Goal: Obtain resource: Download file/media

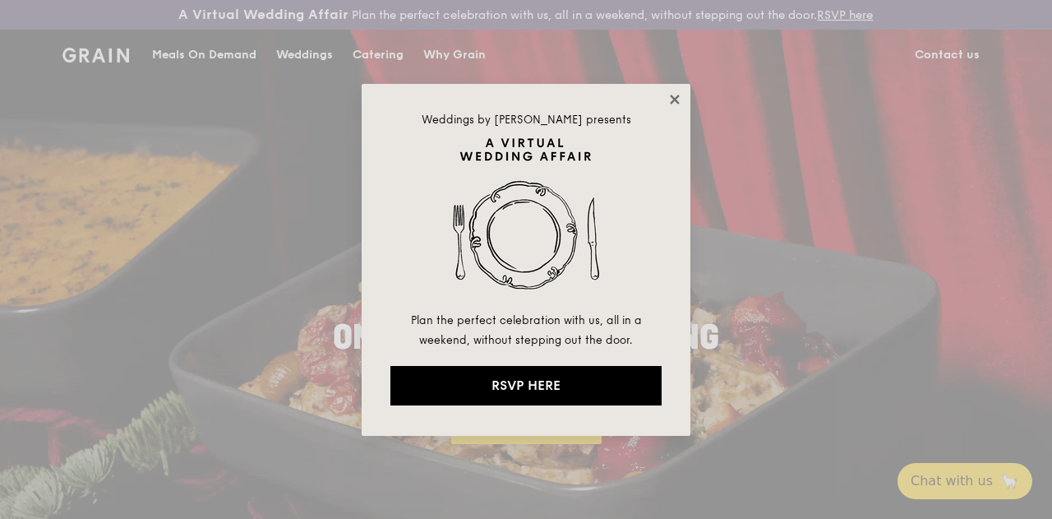
click at [673, 96] on icon at bounding box center [674, 99] width 15 height 15
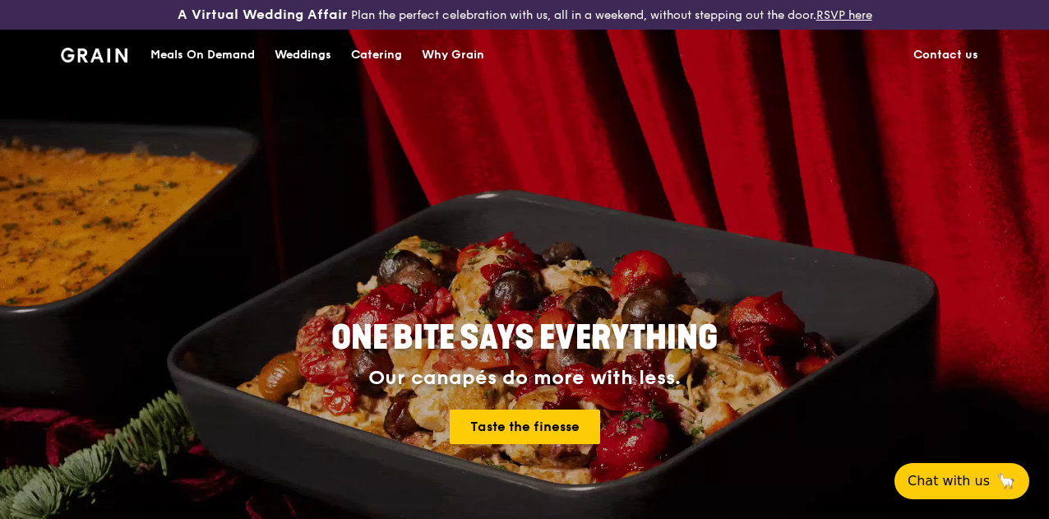
click at [816, 22] on link "RSVP here" at bounding box center [844, 15] width 56 height 14
click at [380, 68] on div "Catering" at bounding box center [376, 54] width 51 height 49
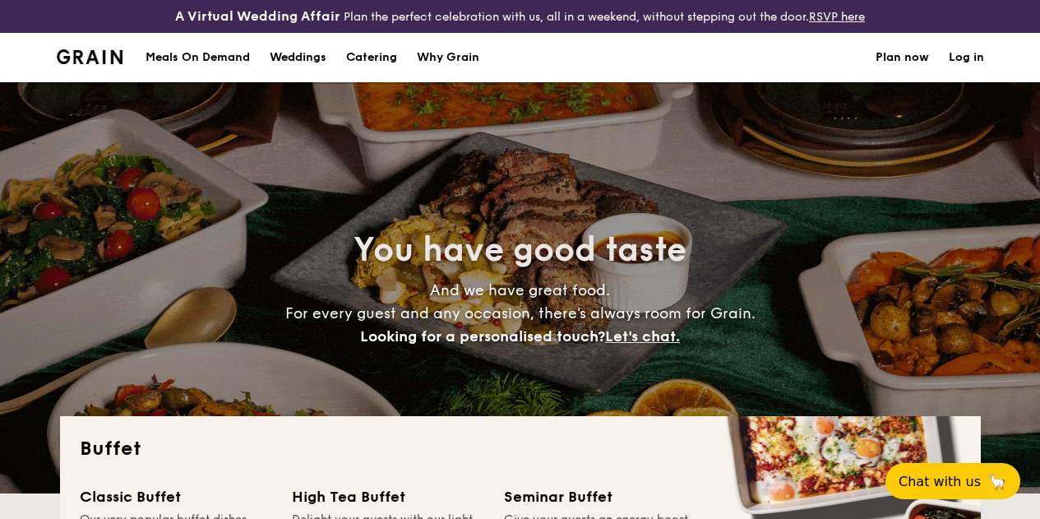
select select
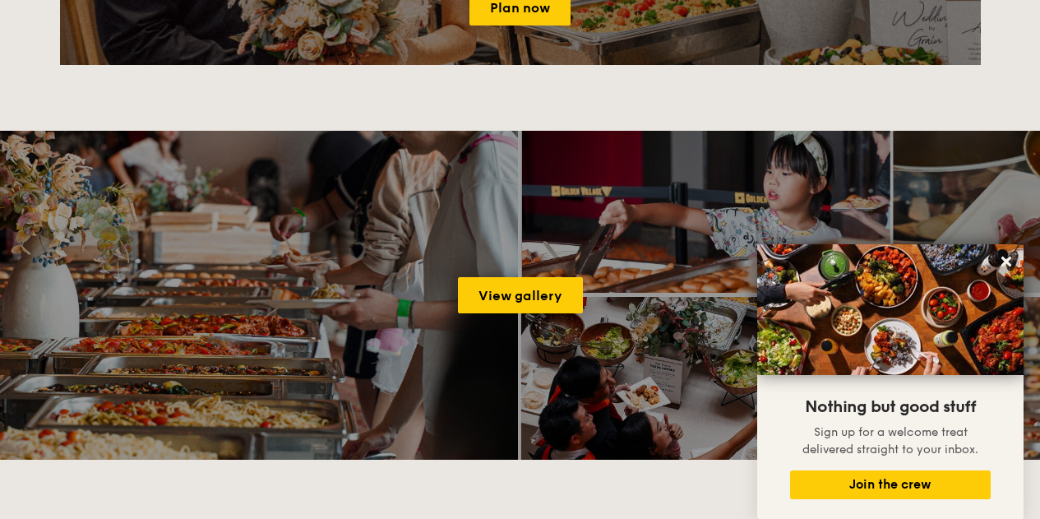
scroll to position [2148, 0]
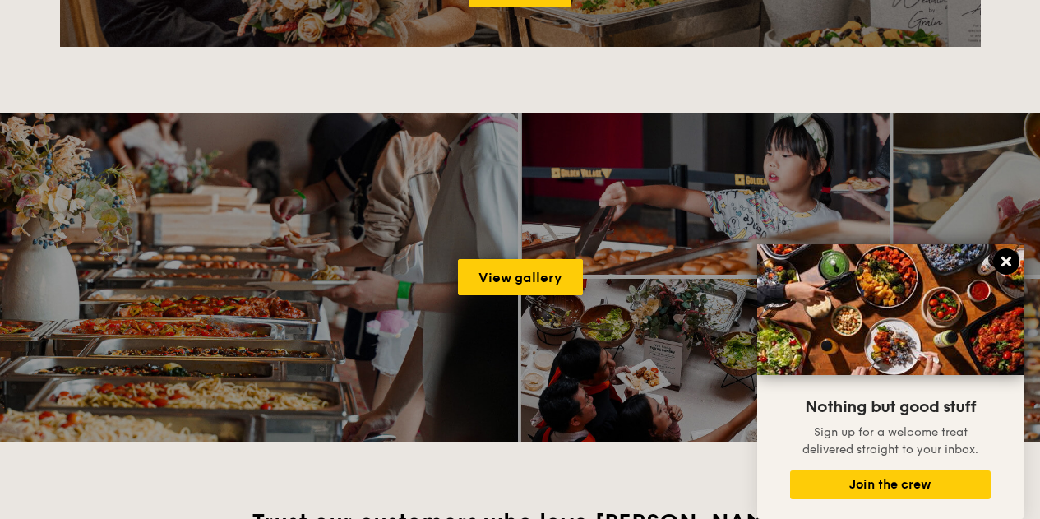
click at [1005, 260] on icon at bounding box center [1006, 261] width 10 height 10
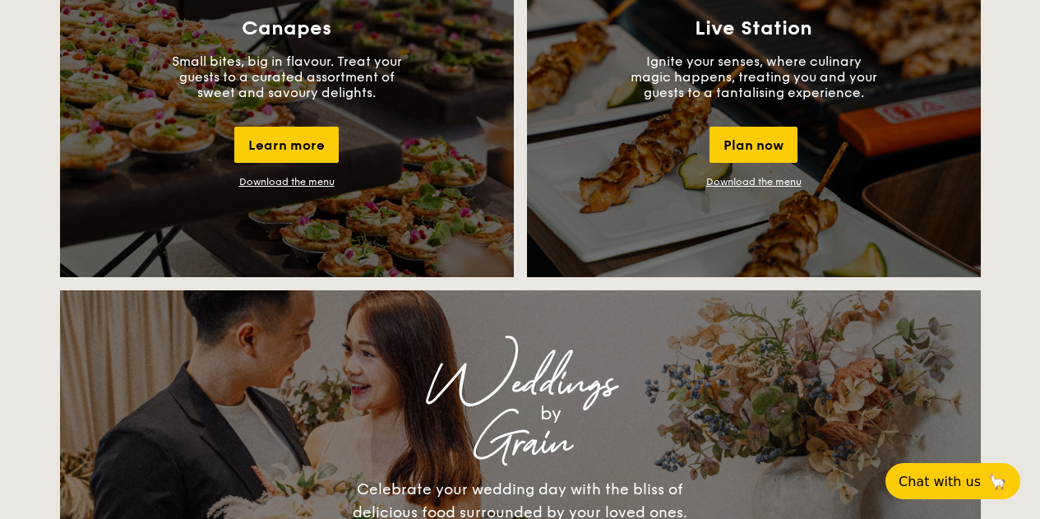
scroll to position [1328, 0]
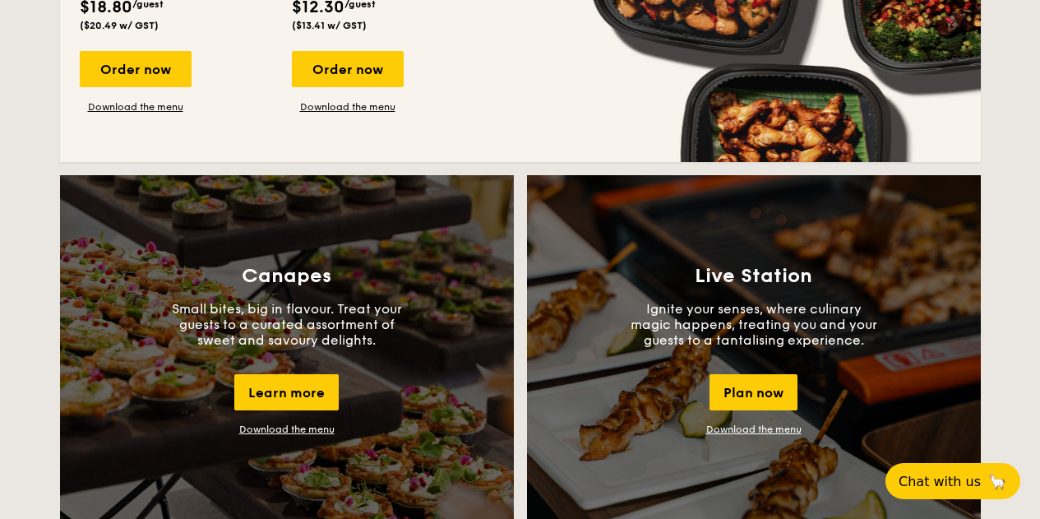
click at [763, 435] on link "Download the menu" at bounding box center [753, 429] width 95 height 12
